Goal: Information Seeking & Learning: Learn about a topic

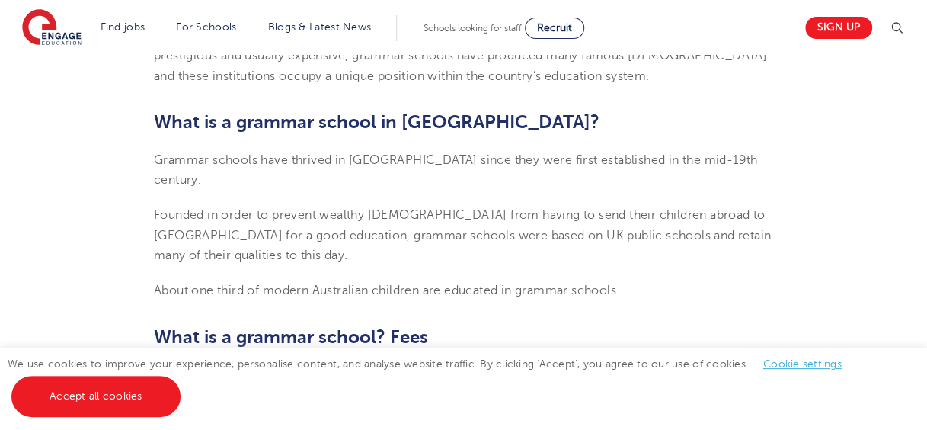
scroll to position [457, 0]
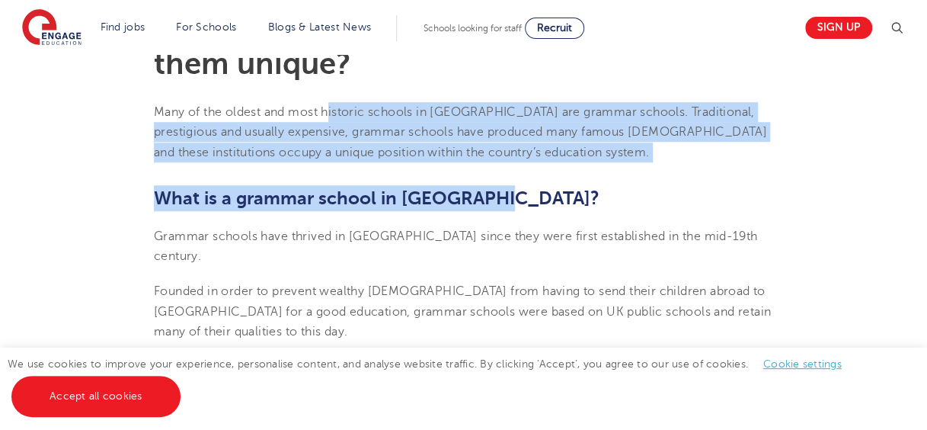
drag, startPoint x: 332, startPoint y: 113, endPoint x: 514, endPoint y: 171, distance: 191.3
drag, startPoint x: 514, startPoint y: 171, endPoint x: 525, endPoint y: 197, distance: 27.3
click at [525, 197] on h2 "What is a grammar school in [GEOGRAPHIC_DATA]?" at bounding box center [463, 198] width 619 height 26
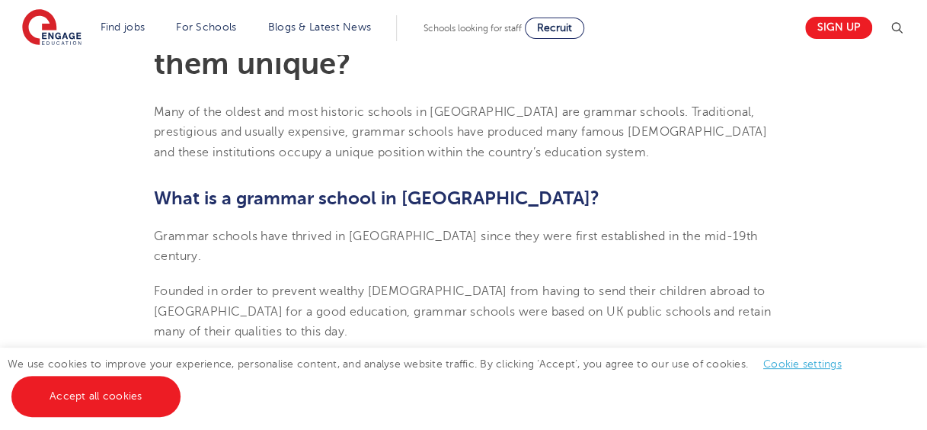
scroll to position [610, 0]
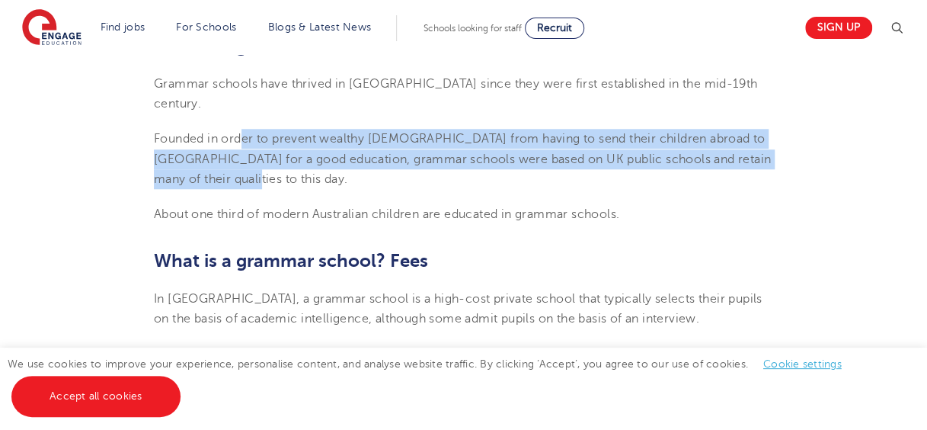
drag, startPoint x: 245, startPoint y: 108, endPoint x: 478, endPoint y: 152, distance: 237.2
click at [478, 152] on p "Founded in order to prevent wealthy [DEMOGRAPHIC_DATA] from having to send thei…" at bounding box center [463, 159] width 619 height 60
drag, startPoint x: 478, startPoint y: 152, endPoint x: 322, endPoint y: 158, distance: 157.1
click at [322, 158] on p "Founded in order to prevent wealthy [DEMOGRAPHIC_DATA] from having to send thei…" at bounding box center [463, 159] width 619 height 60
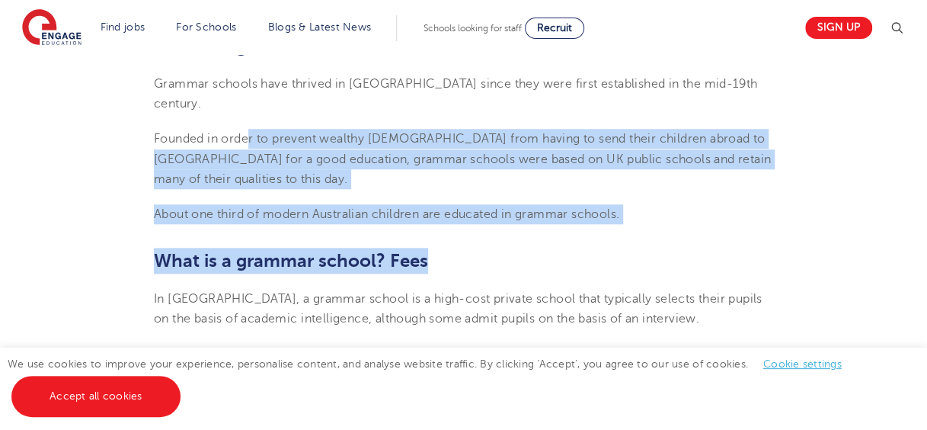
drag, startPoint x: 249, startPoint y: 114, endPoint x: 587, endPoint y: 210, distance: 351.4
drag, startPoint x: 587, startPoint y: 210, endPoint x: 370, endPoint y: 235, distance: 219.3
click at [370, 250] on span "What is a grammar school? Fees" at bounding box center [291, 260] width 274 height 21
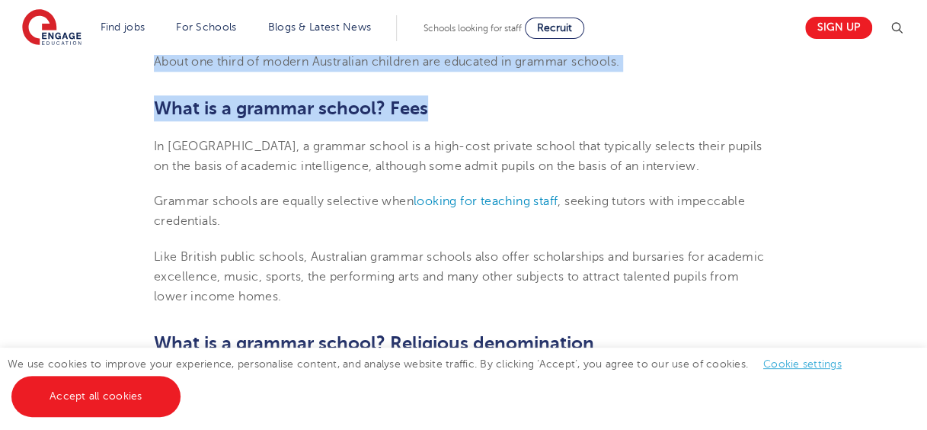
scroll to position [686, 0]
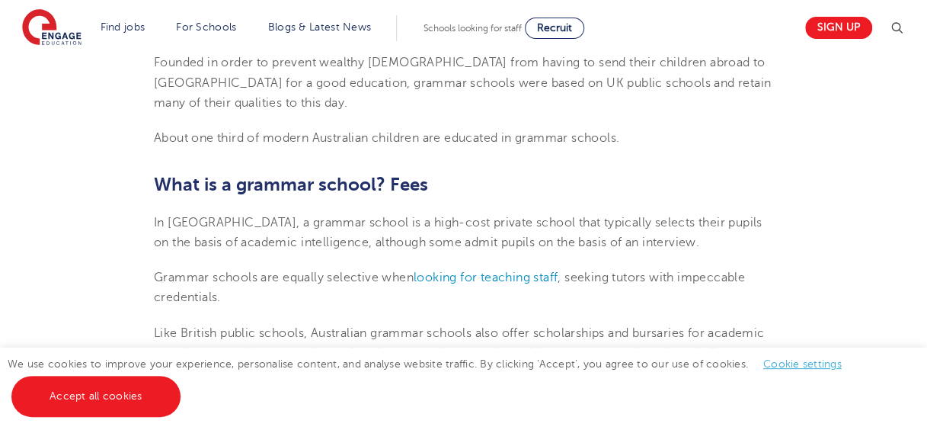
click at [285, 216] on span "In [GEOGRAPHIC_DATA], a grammar school is a high-cost private school that typic…" at bounding box center [458, 233] width 609 height 34
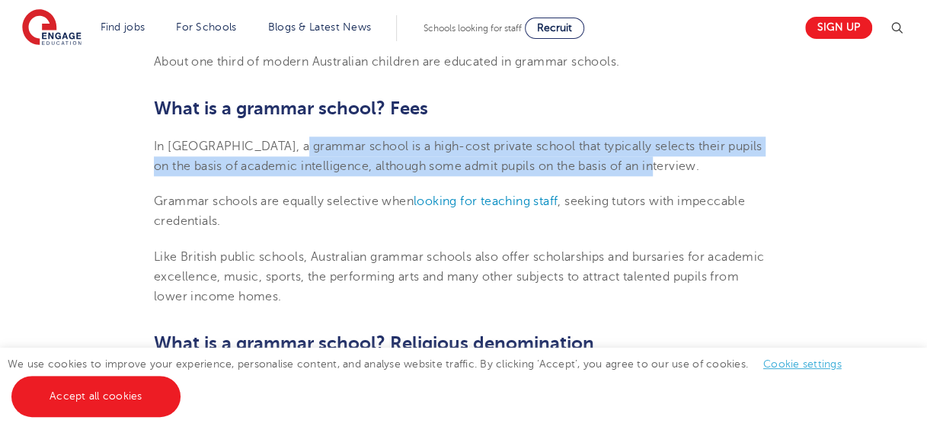
drag, startPoint x: 288, startPoint y: 133, endPoint x: 704, endPoint y: 145, distance: 416.2
click at [704, 145] on p "In [GEOGRAPHIC_DATA], a grammar school is a high-cost private school that typic…" at bounding box center [463, 156] width 619 height 40
drag, startPoint x: 704, startPoint y: 145, endPoint x: 682, endPoint y: 150, distance: 22.7
click at [682, 150] on p "In [GEOGRAPHIC_DATA], a grammar school is a high-cost private school that typic…" at bounding box center [463, 156] width 619 height 40
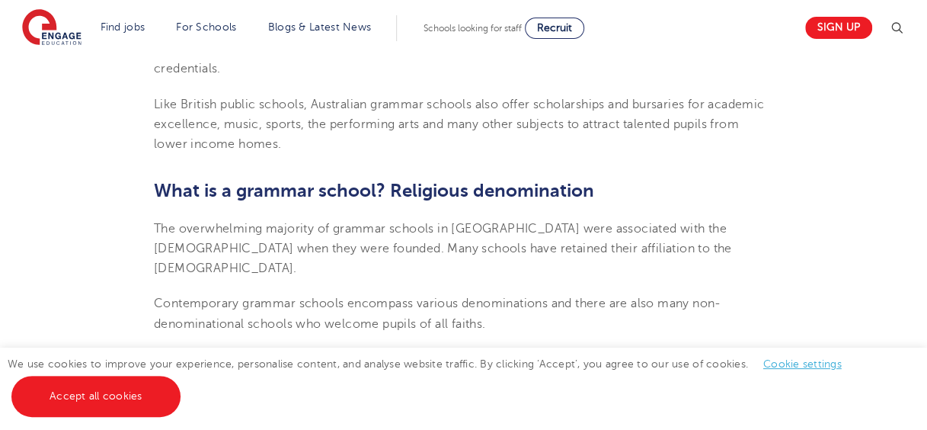
scroll to position [990, 0]
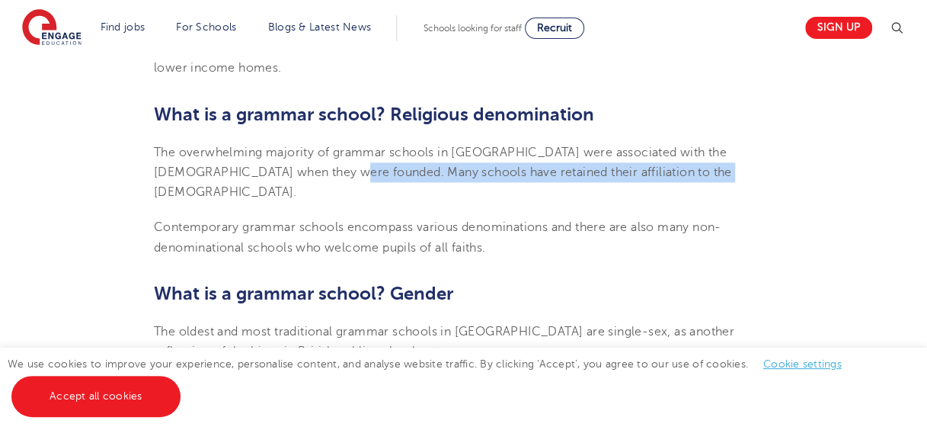
drag, startPoint x: 285, startPoint y: 142, endPoint x: 656, endPoint y: 155, distance: 371.3
click at [656, 155] on p "The overwhelming majority of grammar schools in [GEOGRAPHIC_DATA] were associat…" at bounding box center [463, 172] width 619 height 60
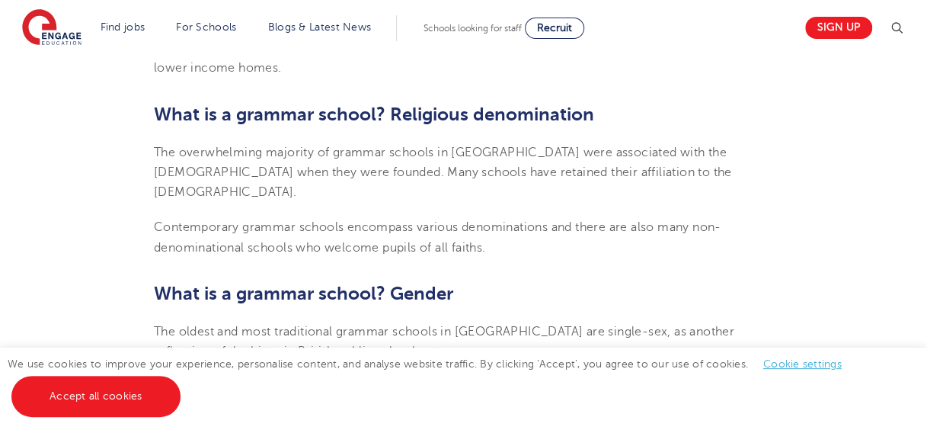
drag, startPoint x: 656, startPoint y: 155, endPoint x: 402, endPoint y: 165, distance: 253.9
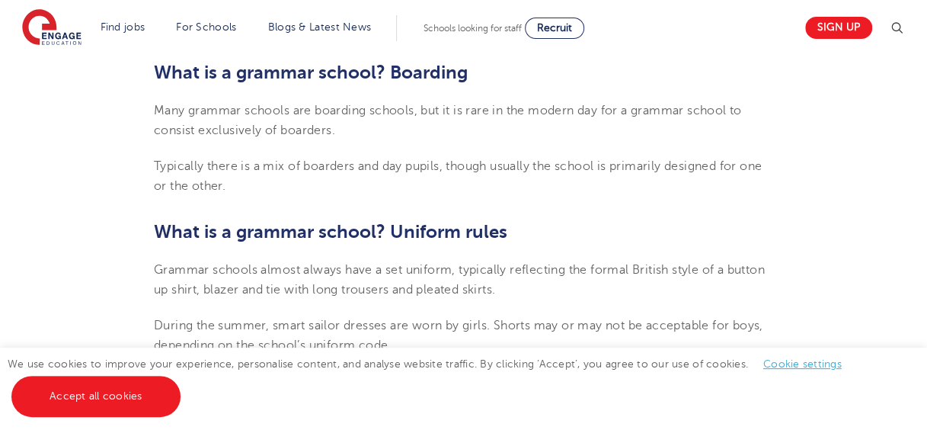
scroll to position [1448, 0]
